Goal: Contribute content

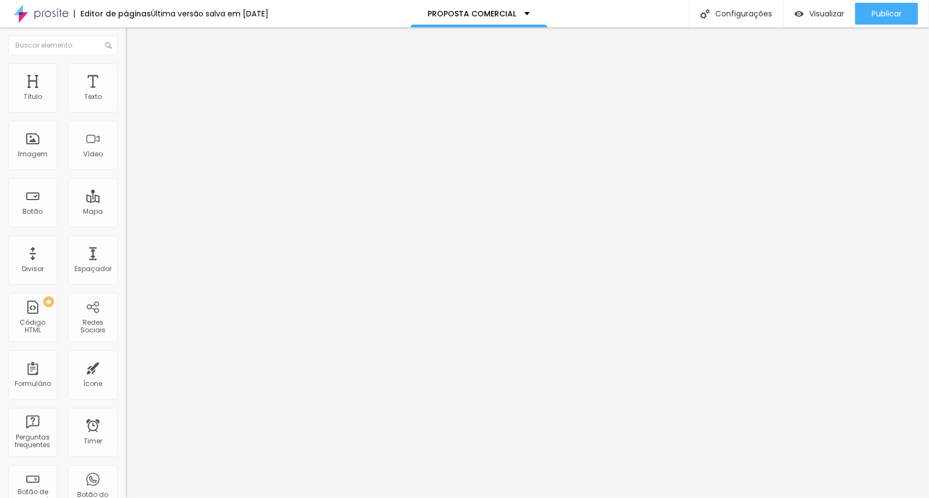
click at [136, 74] on span "Avançado" at bounding box center [154, 70] width 36 height 9
drag, startPoint x: 21, startPoint y: 376, endPoint x: 26, endPoint y: 370, distance: 7.8
drag, startPoint x: 883, startPoint y: 7, endPoint x: 877, endPoint y: 9, distance: 6.2
click at [882, 8] on div "Publicar" at bounding box center [886, 14] width 30 height 22
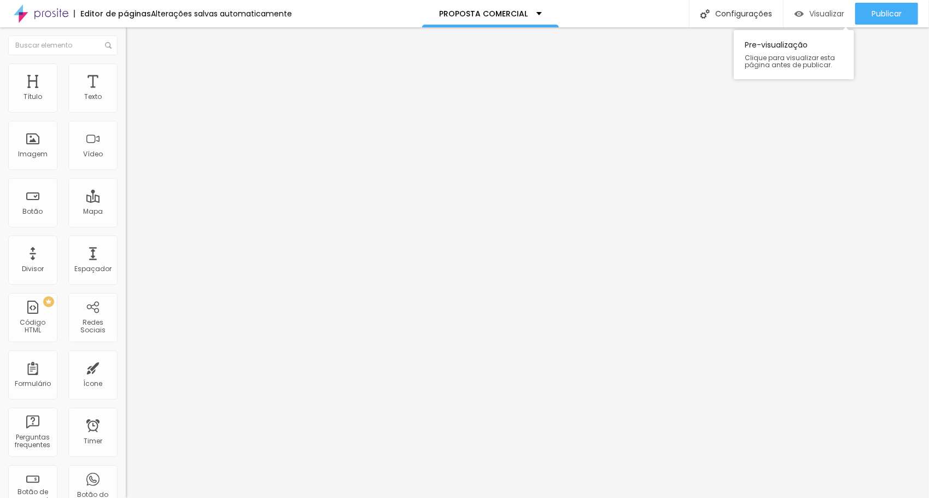
click at [826, 11] on span "Visualizar" at bounding box center [826, 13] width 35 height 9
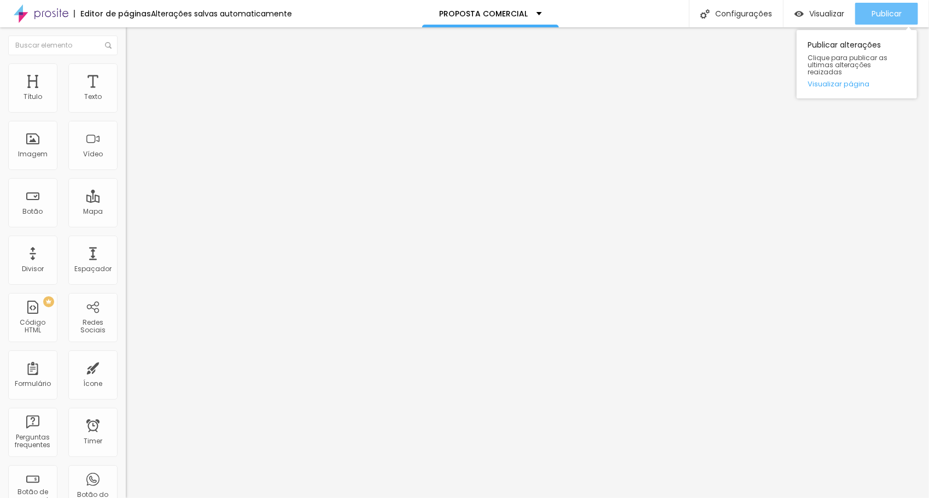
click at [880, 3] on div "Publicar" at bounding box center [886, 14] width 30 height 22
click at [882, 11] on span "Publicar" at bounding box center [886, 13] width 30 height 9
click at [885, 11] on span "Publicar" at bounding box center [886, 13] width 30 height 9
drag, startPoint x: 875, startPoint y: 15, endPoint x: 867, endPoint y: 13, distance: 8.0
click at [875, 14] on span "Publicar" at bounding box center [886, 13] width 30 height 9
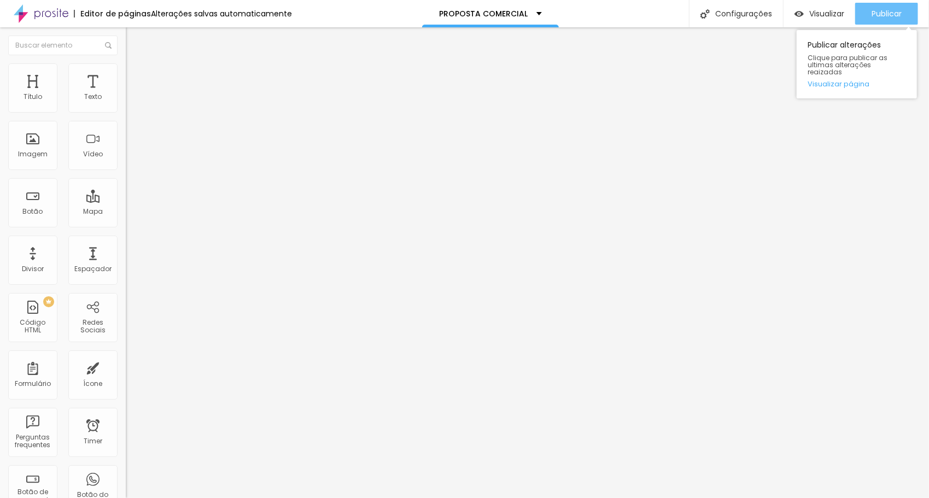
click at [897, 18] on span "Publicar" at bounding box center [886, 13] width 30 height 9
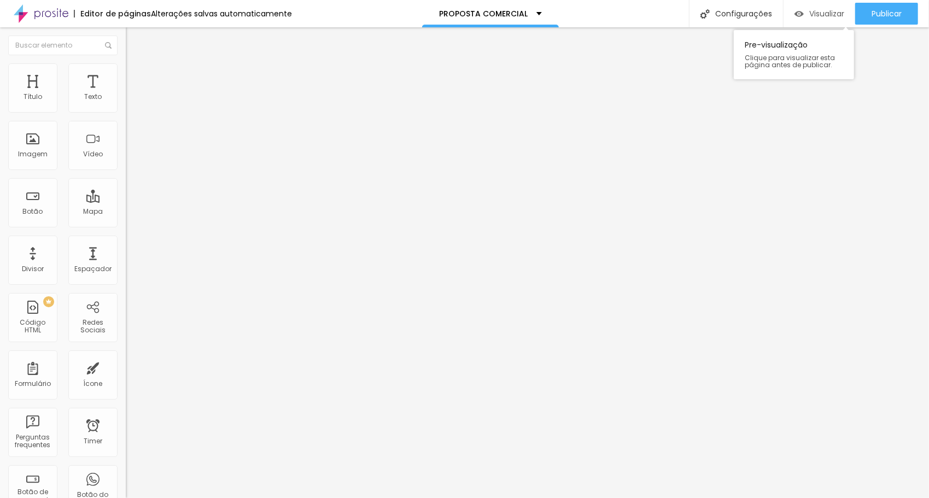
click at [818, 13] on span "Visualizar" at bounding box center [826, 13] width 35 height 9
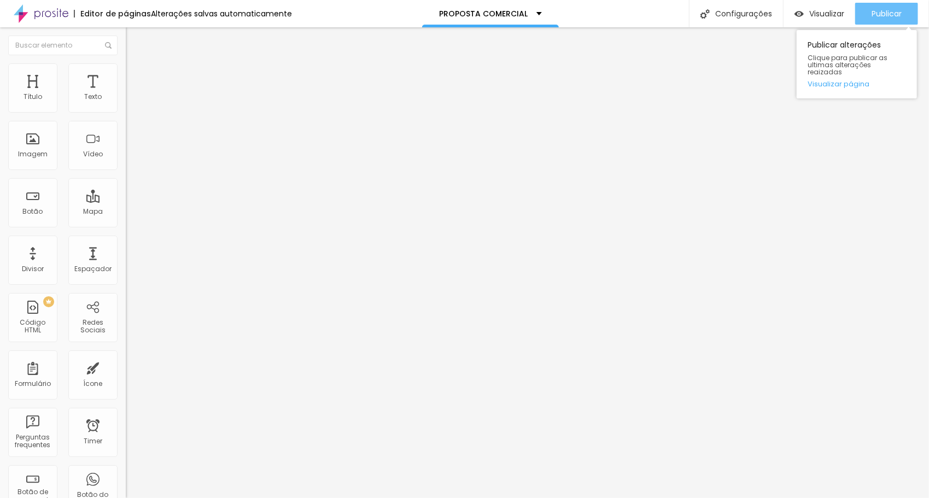
click at [892, 13] on span "Publicar" at bounding box center [886, 13] width 30 height 9
drag, startPoint x: 878, startPoint y: 5, endPoint x: 861, endPoint y: 2, distance: 17.3
click at [878, 5] on div "Publicar" at bounding box center [886, 14] width 30 height 22
drag, startPoint x: 890, startPoint y: 10, endPoint x: 881, endPoint y: 9, distance: 9.4
click at [890, 10] on span "Publicar" at bounding box center [886, 13] width 30 height 9
